Goal: Task Accomplishment & Management: Use online tool/utility

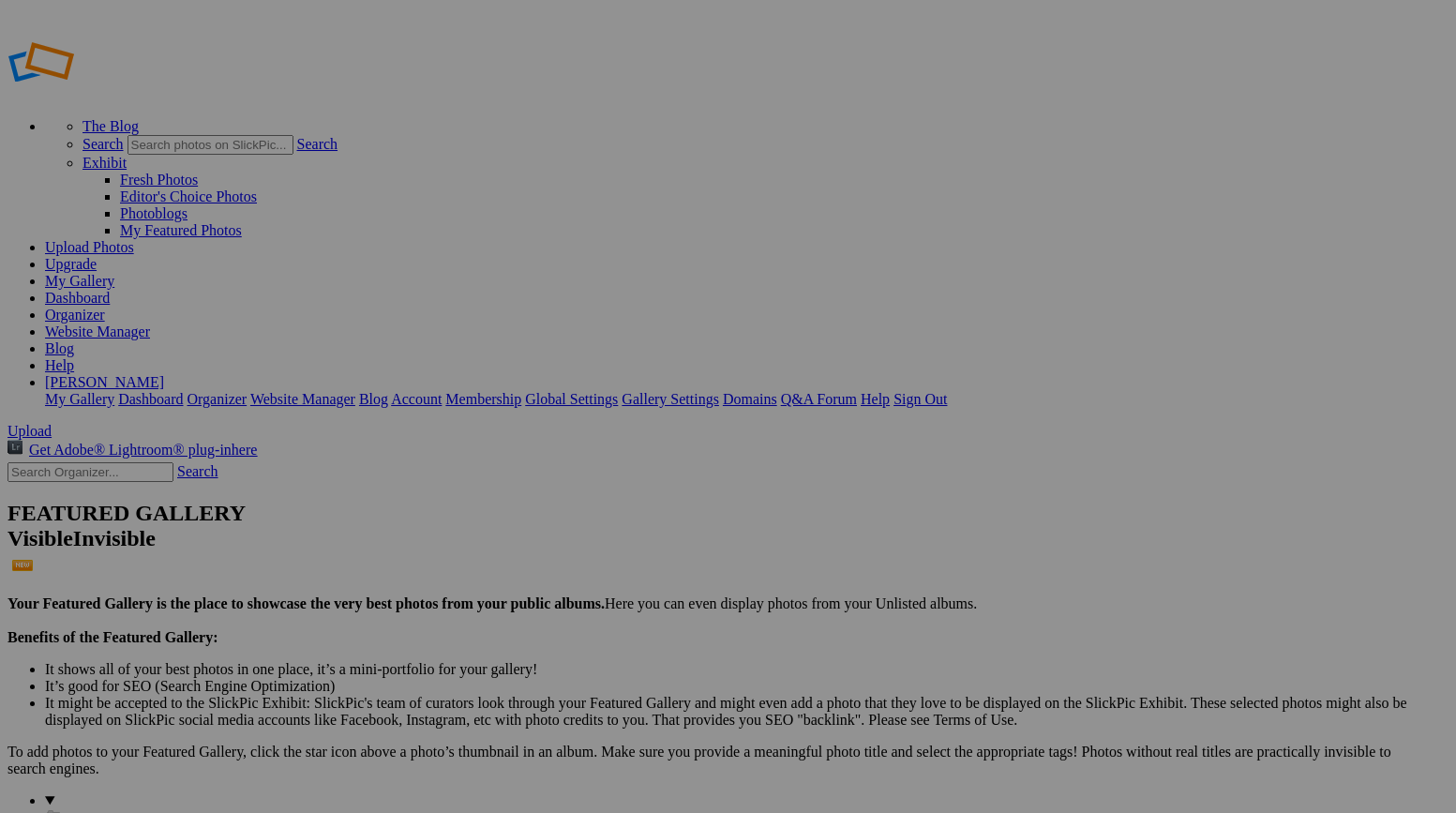
click at [649, 433] on input "text" at bounding box center [582, 442] width 204 height 20
type input "Clovis Invitational 2025"
click at [561, 501] on span "Create" at bounding box center [540, 509] width 39 height 16
